Goal: Book appointment/travel/reservation

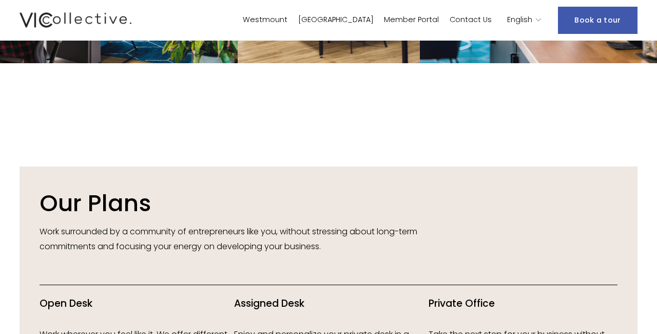
scroll to position [943, 0]
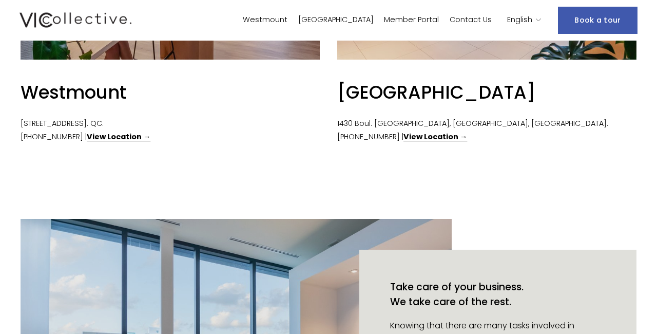
scroll to position [445, 0]
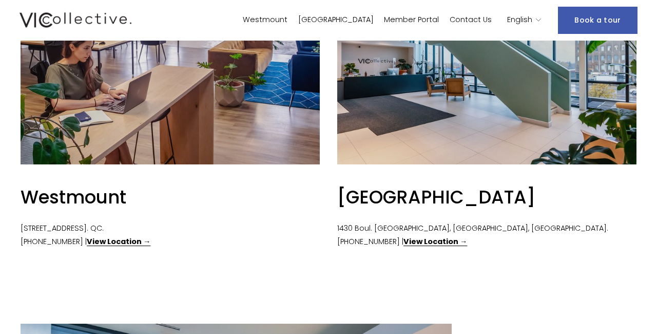
click at [287, 22] on link "Westmount" at bounding box center [265, 20] width 45 height 15
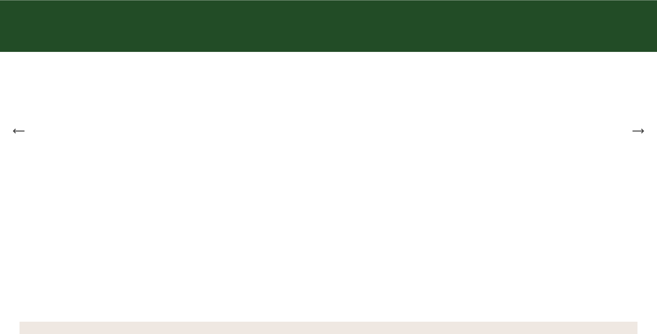
scroll to position [810, 0]
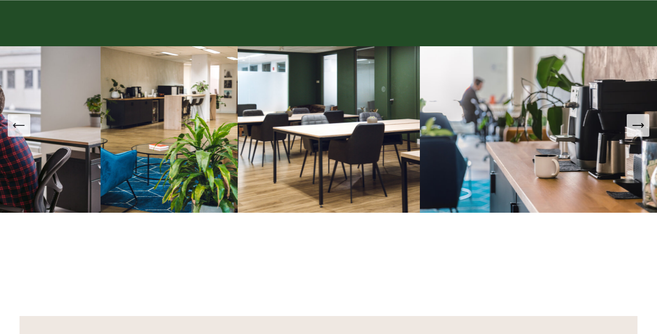
click at [18, 124] on icon "Previous Slide" at bounding box center [19, 125] width 14 height 14
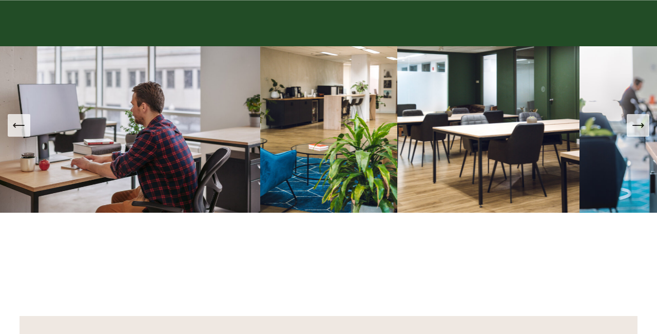
click at [22, 123] on icon "Previous Slide" at bounding box center [19, 125] width 14 height 14
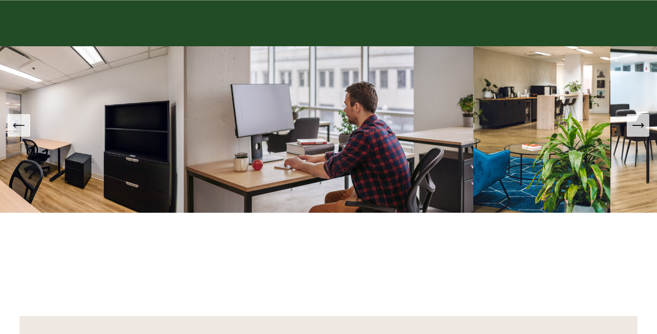
click at [21, 123] on icon "Previous Slide" at bounding box center [19, 125] width 14 height 14
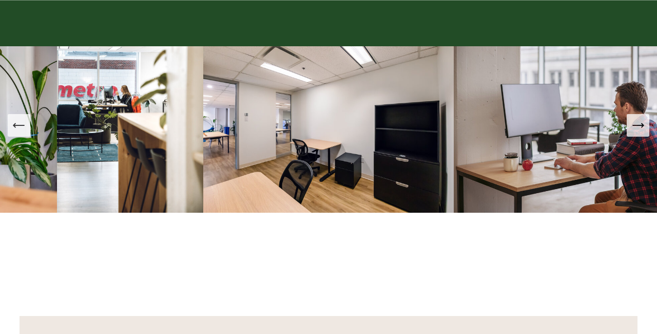
click at [22, 128] on icon "Previous Slide" at bounding box center [19, 125] width 14 height 14
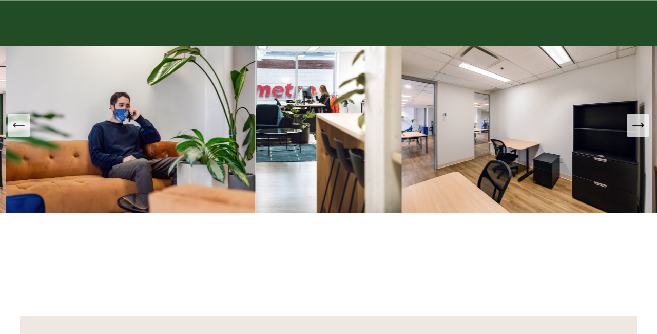
click at [23, 129] on icon "Previous Slide" at bounding box center [19, 125] width 14 height 14
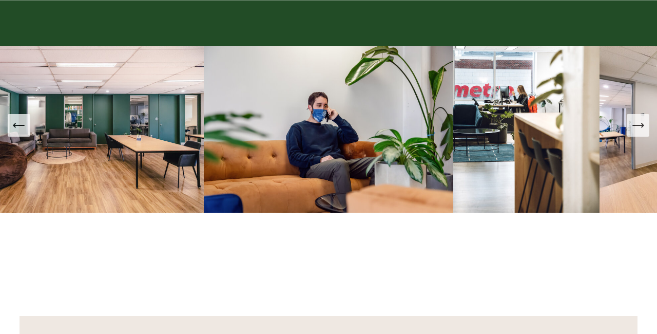
click at [24, 129] on icon "Previous Slide" at bounding box center [19, 125] width 14 height 14
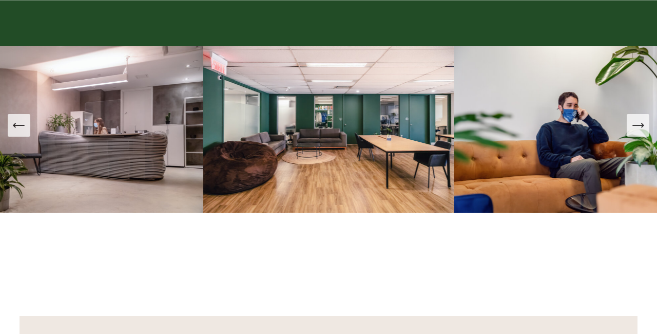
click at [23, 131] on div "Previous Slide" at bounding box center [19, 125] width 14 height 14
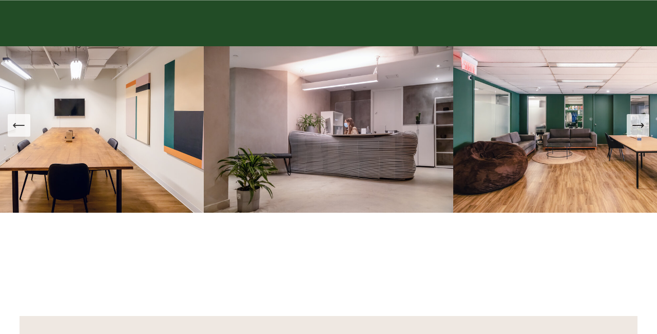
click at [22, 127] on icon "Previous Slide" at bounding box center [19, 125] width 14 height 14
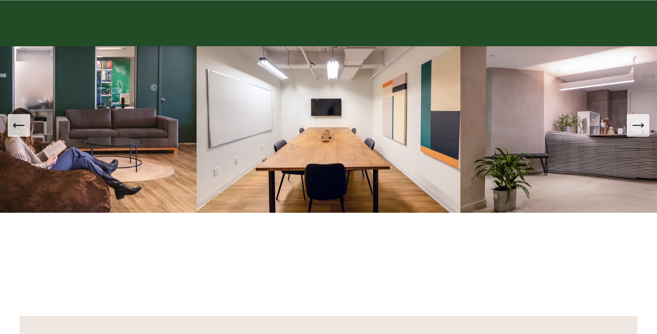
click at [22, 127] on icon "Previous Slide" at bounding box center [19, 125] width 14 height 14
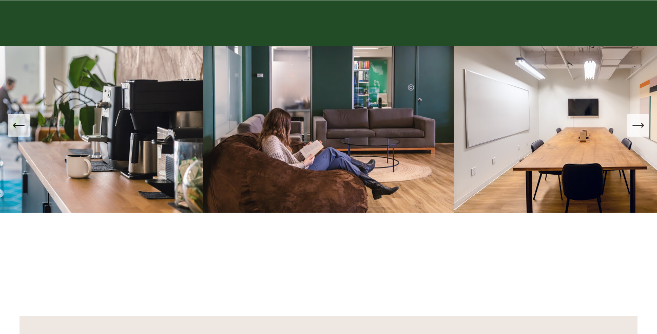
click at [22, 127] on icon "Previous Slide" at bounding box center [19, 125] width 14 height 14
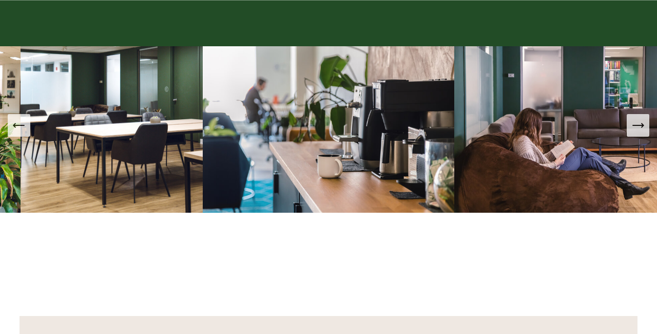
click at [22, 127] on icon "Previous Slide" at bounding box center [19, 125] width 14 height 14
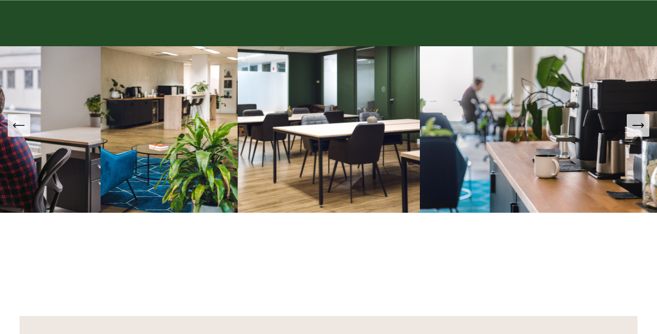
click at [22, 127] on icon "Previous Slide" at bounding box center [19, 125] width 14 height 14
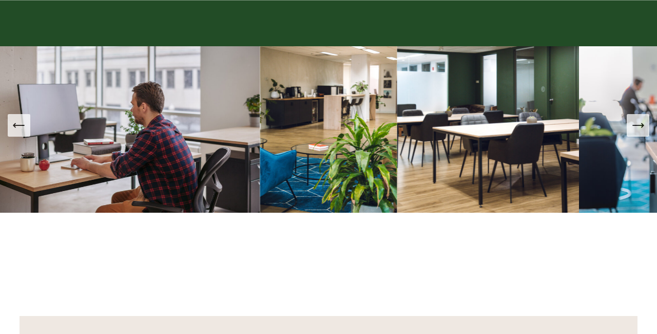
click at [22, 127] on icon "Previous Slide" at bounding box center [19, 125] width 14 height 14
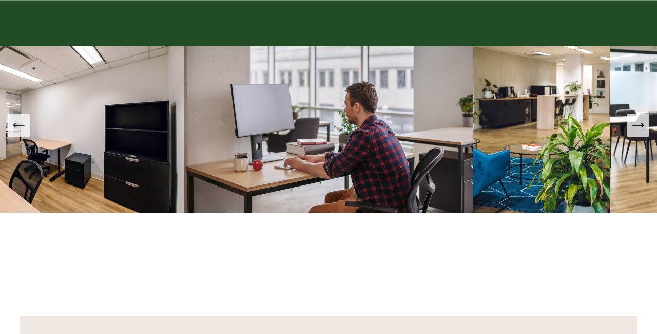
click at [22, 127] on icon "Previous Slide" at bounding box center [19, 125] width 14 height 14
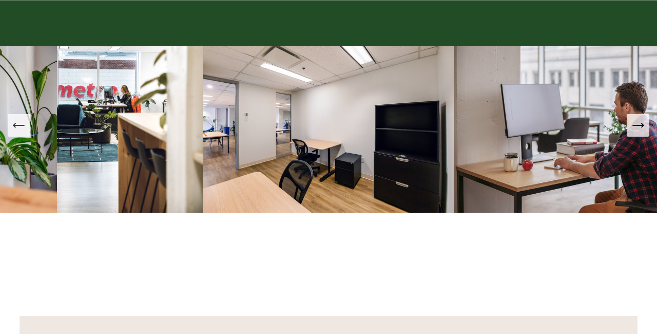
click at [21, 126] on icon "Previous Slide" at bounding box center [19, 125] width 14 height 14
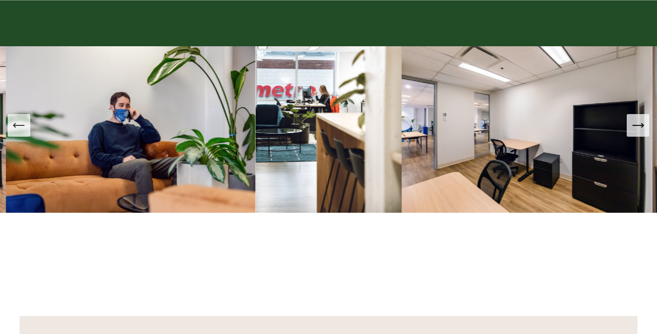
click at [21, 126] on icon "Previous Slide" at bounding box center [19, 125] width 14 height 14
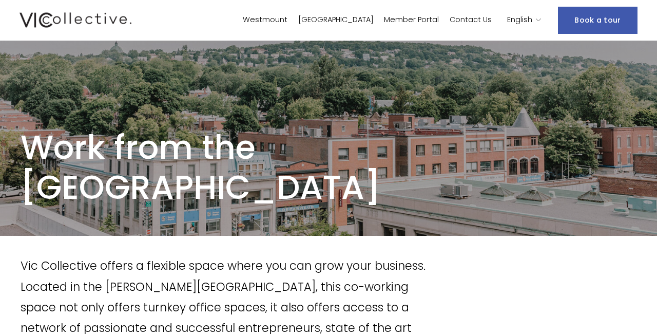
scroll to position [0, 0]
click at [475, 21] on link "Contact Us" at bounding box center [470, 20] width 42 height 15
click at [608, 18] on link "Book a tour" at bounding box center [597, 20] width 79 height 27
